Goal: Task Accomplishment & Management: Complete application form

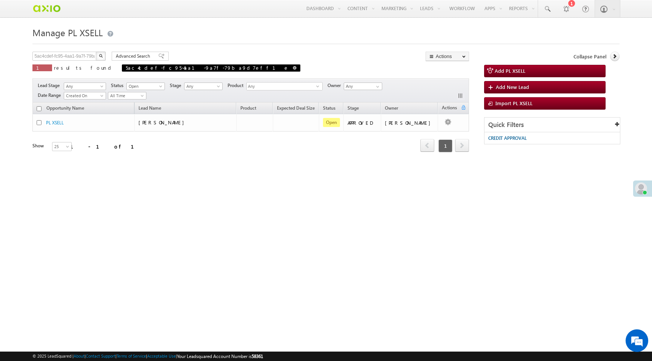
click at [293, 67] on span at bounding box center [295, 68] width 4 height 4
type input "Search PL XSELL"
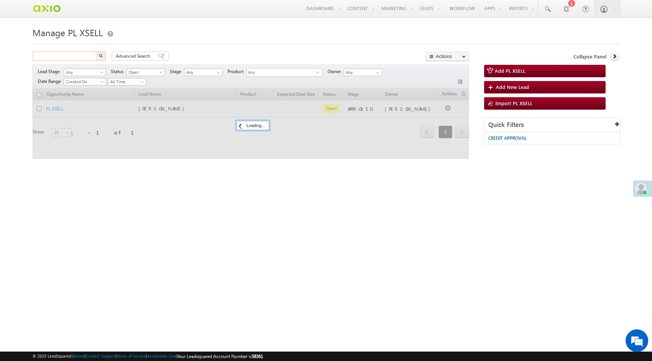
click at [71, 57] on input "text" at bounding box center [64, 56] width 65 height 9
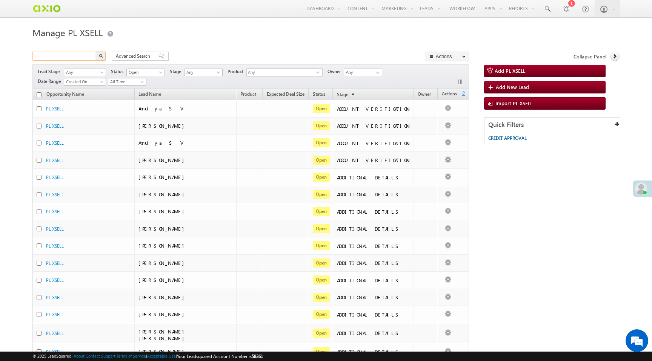
paste input "7649f246-36b7-4702-a4b0-97a916c1dc8b"
type input "7649f246-36b7-4702-a4b0-97a916c1dc8b"
click at [96, 52] on button "button" at bounding box center [101, 56] width 10 height 9
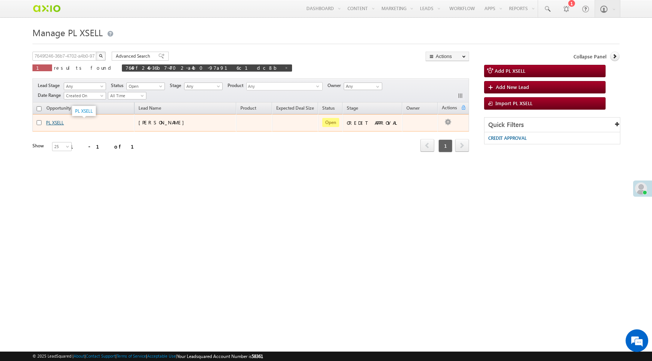
click at [58, 124] on link "PL XSELL" at bounding box center [55, 123] width 18 height 6
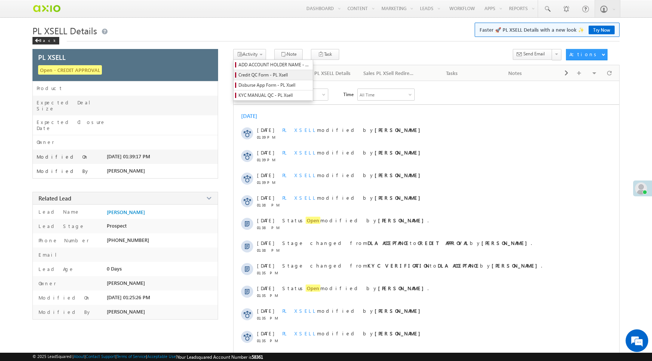
click at [256, 77] on span "Credit QC Form - PL Xsell" at bounding box center [274, 75] width 72 height 7
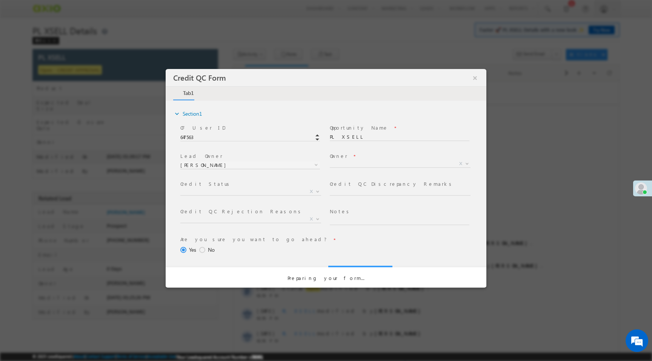
select select "50aed37f-b58e-11ec-8597-0681fe0b10f8"
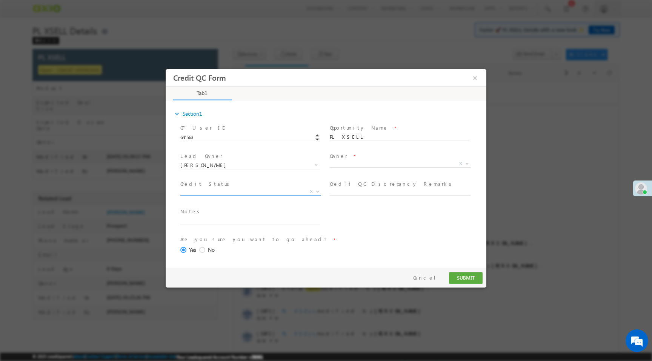
click at [295, 192] on span "X" at bounding box center [250, 192] width 141 height 8
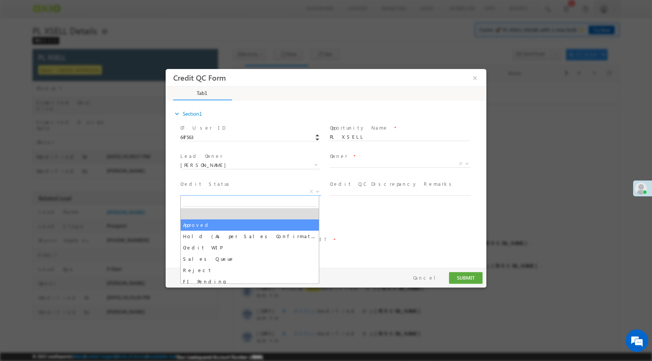
select select "Approved"
select select "NA"
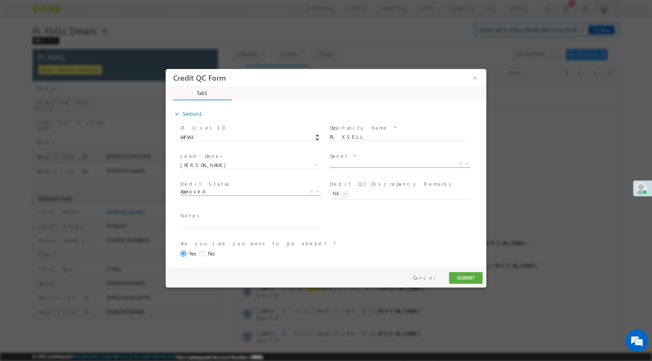
click at [343, 164] on span "X" at bounding box center [400, 164] width 141 height 8
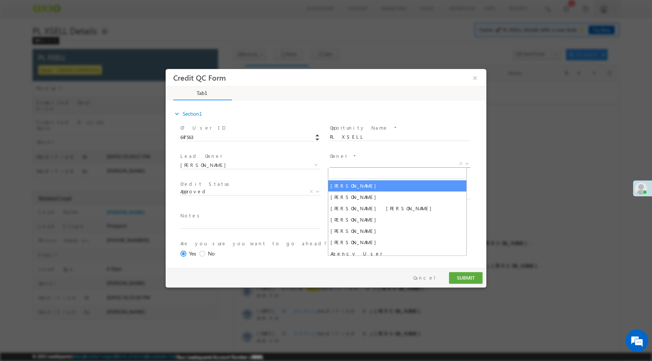
select select "65e28f60-3a0a-11ef-bbd2-0695f51e8b4b"
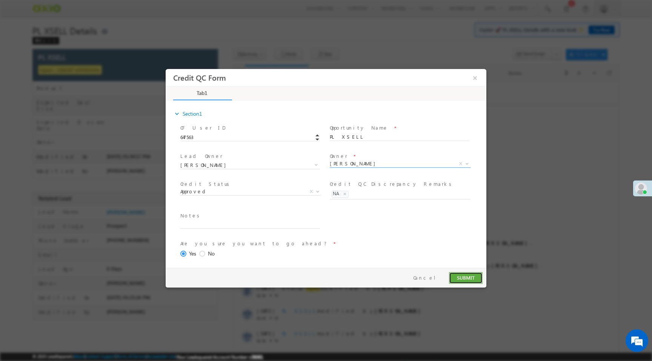
click at [469, 277] on button "SUBMIT" at bounding box center [466, 278] width 34 height 12
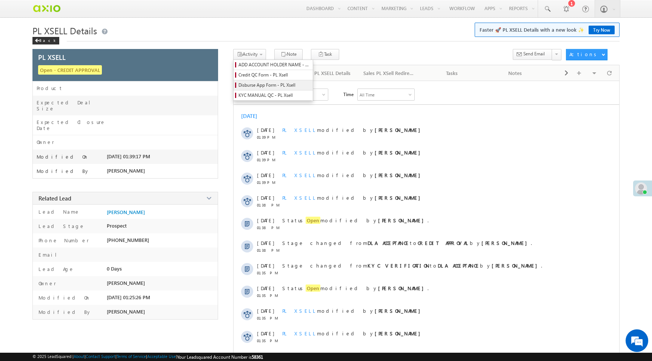
click at [264, 86] on span "Disburse App Form - PL Xsell" at bounding box center [274, 85] width 72 height 7
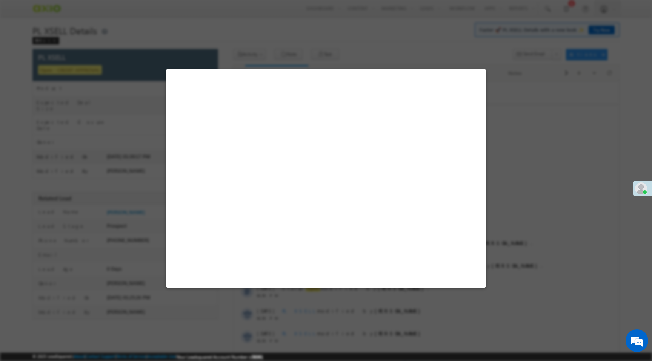
select select "PL XSell Disbursement Initiated"
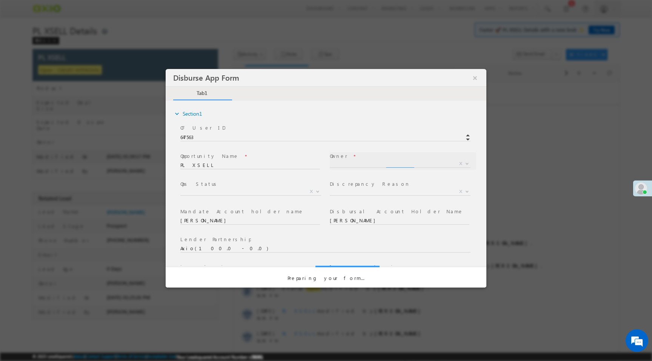
select select "65e28f60-3a0a-11ef-bbd2-0695f51e8b4b"
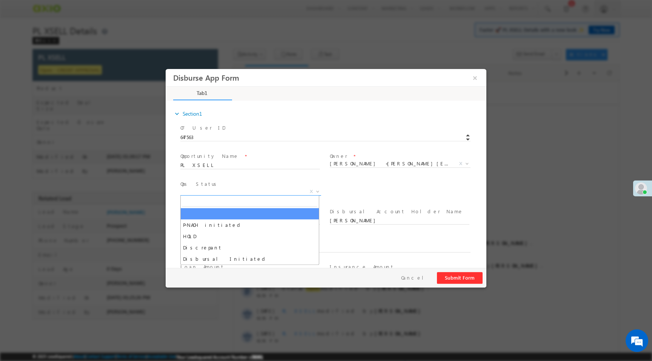
click at [287, 194] on span "X" at bounding box center [250, 192] width 141 height 8
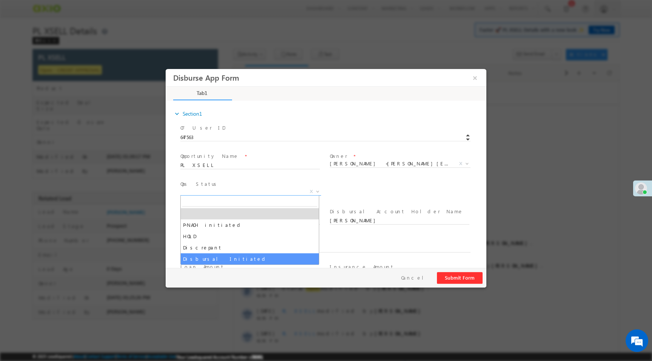
select select "Disbursal Initiated"
select select "NA"
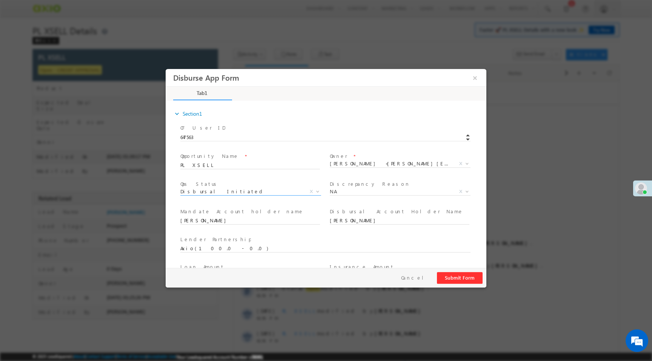
scroll to position [111, 0]
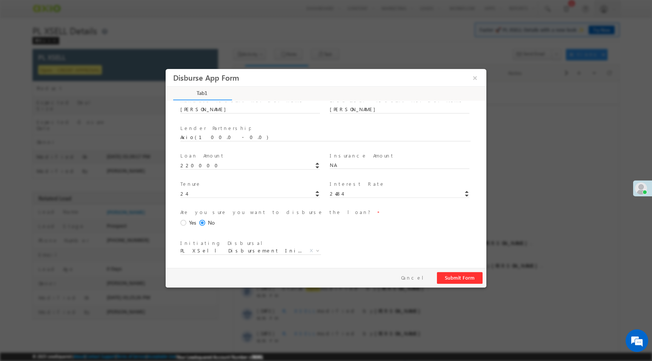
click at [189, 222] on span "Yes" at bounding box center [192, 223] width 7 height 8
click at [166, 69] on input "Yes" at bounding box center [166, 69] width 0 height 0
click at [455, 281] on button "Submit Form" at bounding box center [460, 278] width 46 height 12
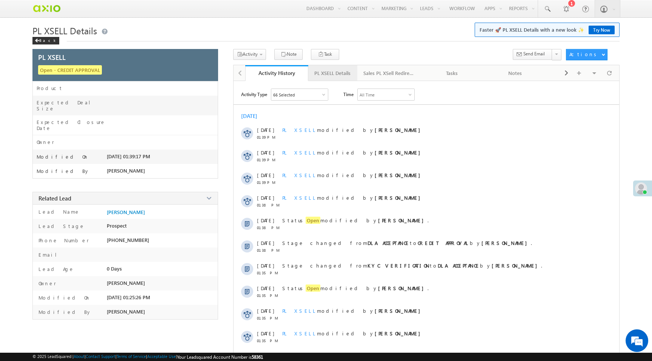
click at [331, 78] on div "PL XSELL Details" at bounding box center [332, 73] width 36 height 9
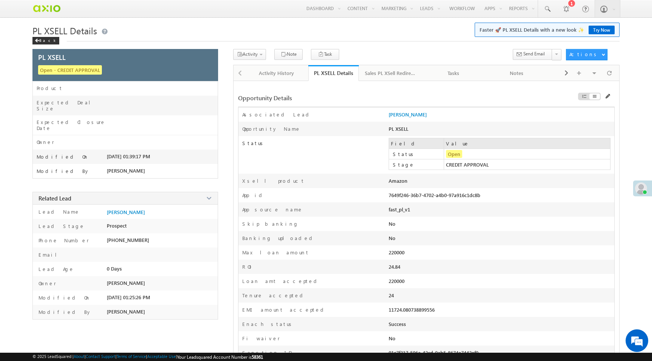
drag, startPoint x: 389, startPoint y: 197, endPoint x: 485, endPoint y: 195, distance: 96.2
click at [485, 195] on div "7649f246-36b7-4702-a4b0-97a916c1dc8b" at bounding box center [456, 197] width 135 height 11
copy div "7649f246-36b7-4702-a4b0-97a916c1dc8b"
